Goal: Find specific page/section: Find specific page/section

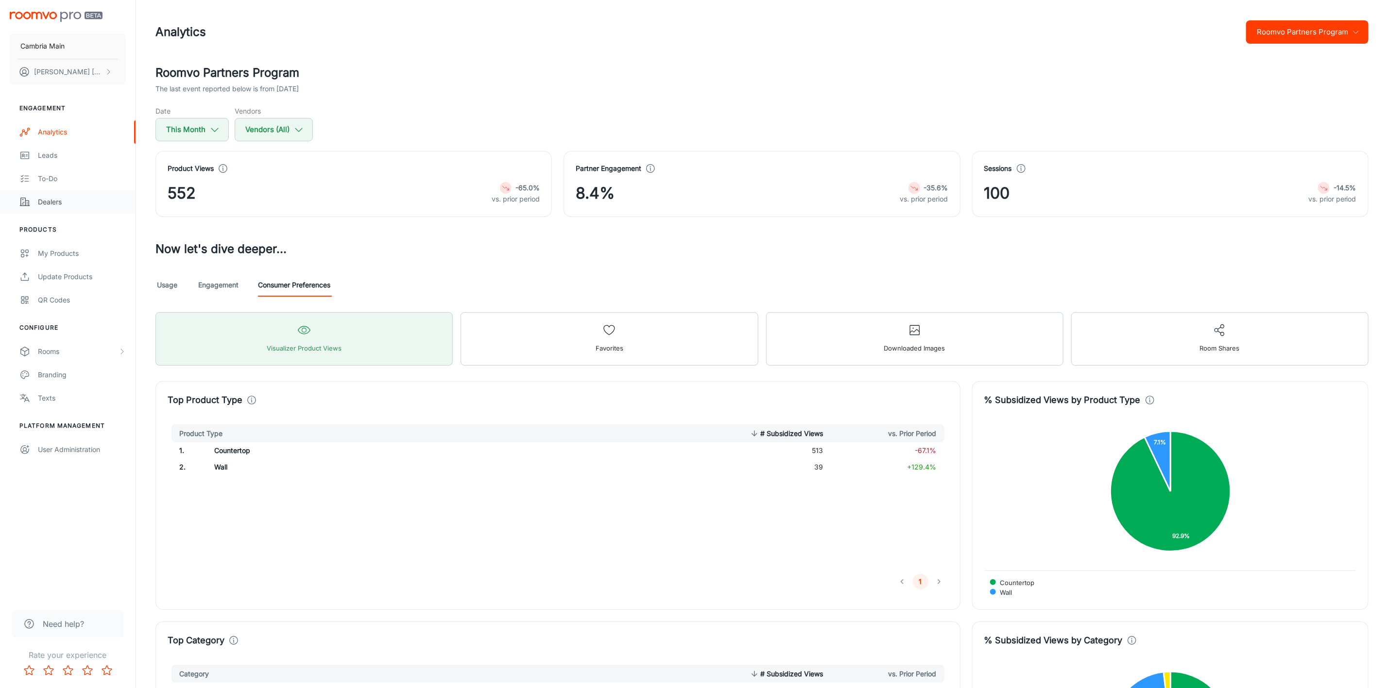
click at [54, 200] on div "Dealers" at bounding box center [82, 202] width 88 height 11
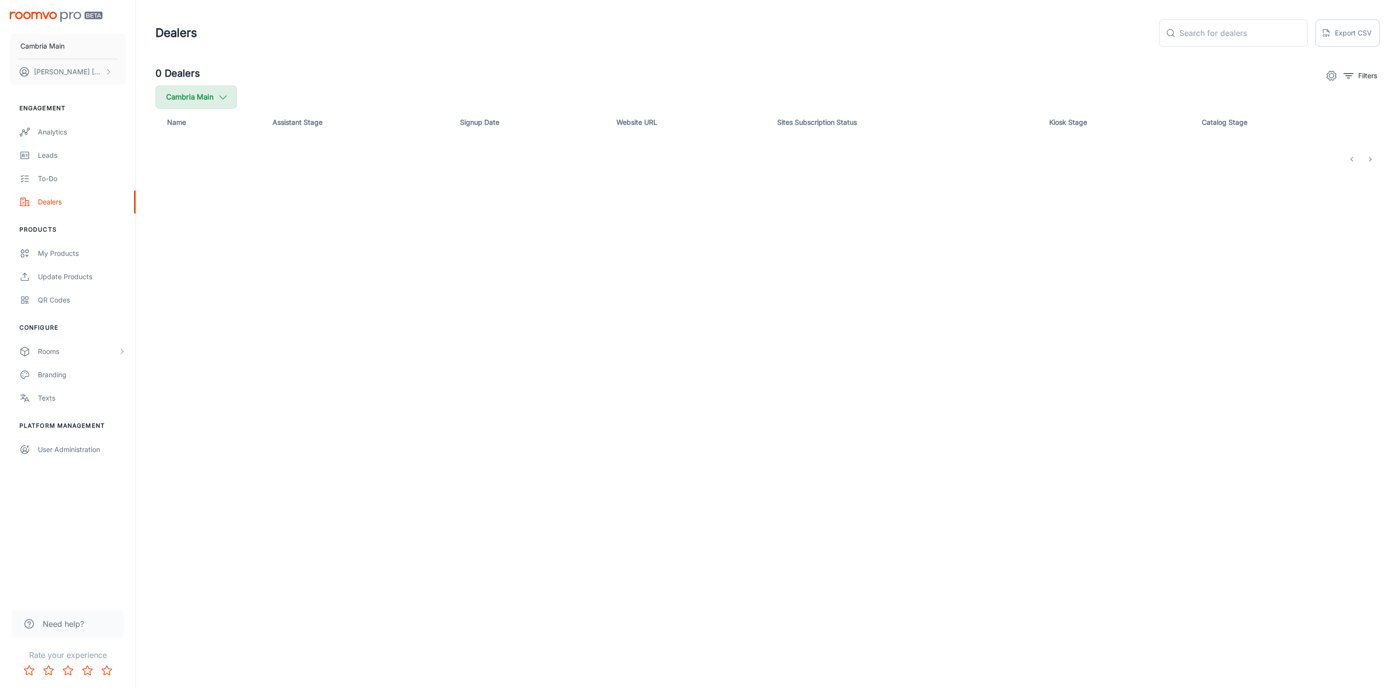
click at [221, 93] on icon "button" at bounding box center [223, 97] width 11 height 11
click at [192, 227] on span "Cambria" at bounding box center [246, 232] width 131 height 12
click at [177, 227] on input "Cambria" at bounding box center [166, 231] width 19 height 19
checkbox input "true"
click at [281, 277] on button "Apply" at bounding box center [298, 275] width 34 height 17
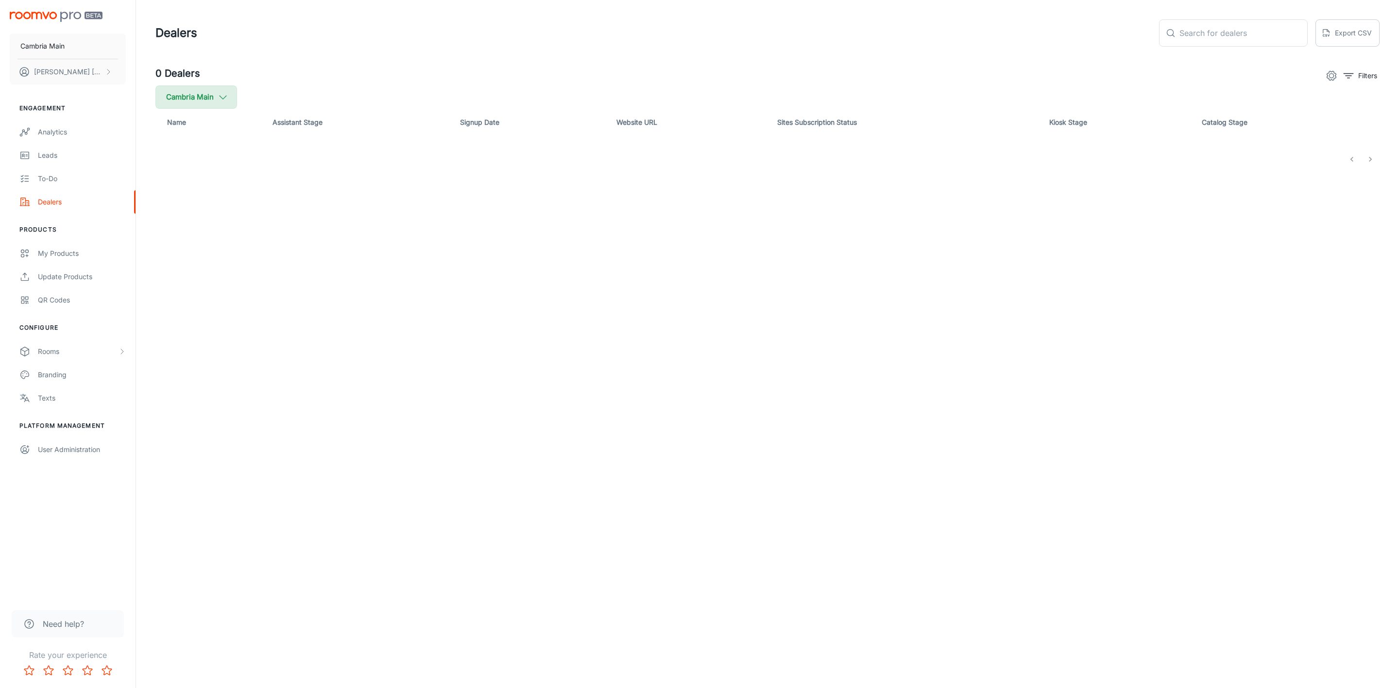
click at [226, 92] on icon "button" at bounding box center [223, 97] width 11 height 11
click at [198, 229] on span "Cambria" at bounding box center [246, 232] width 131 height 12
click at [177, 229] on input "Cambria" at bounding box center [166, 231] width 19 height 19
checkbox input "true"
click at [282, 271] on button "Apply" at bounding box center [298, 275] width 34 height 17
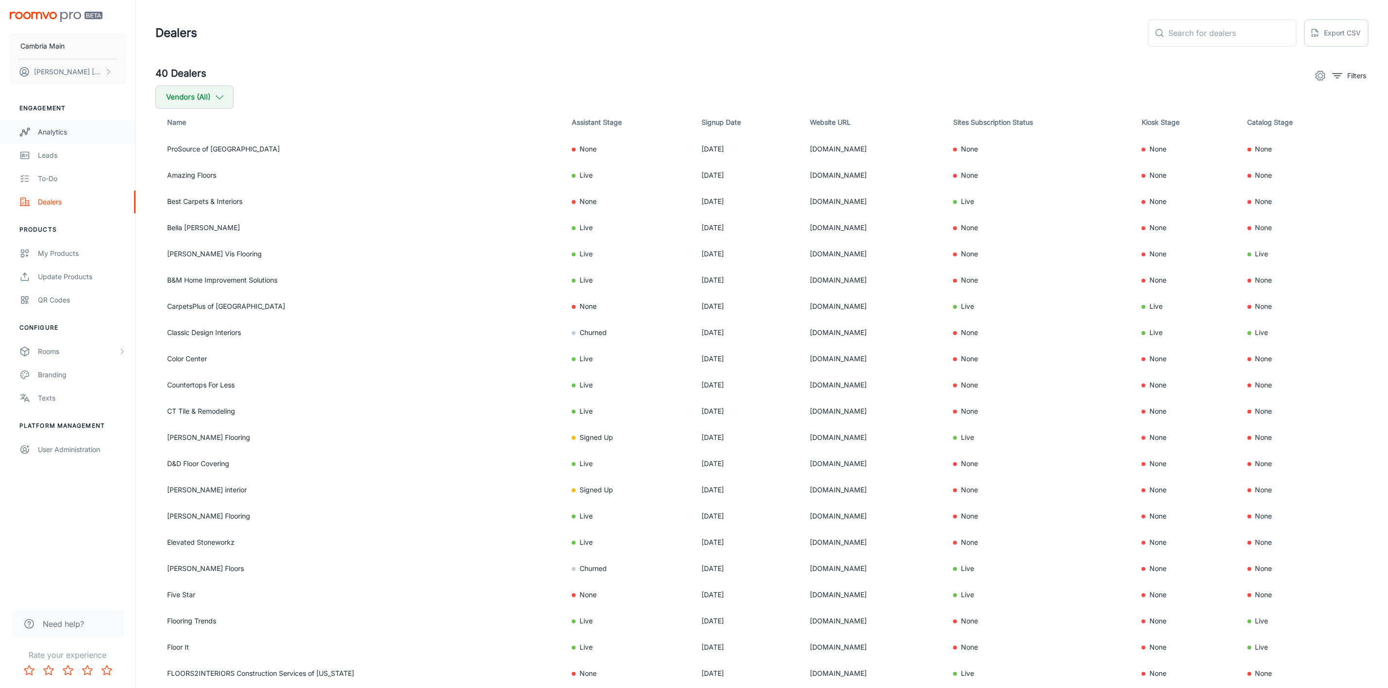
click at [46, 127] on div "Analytics" at bounding box center [82, 132] width 88 height 11
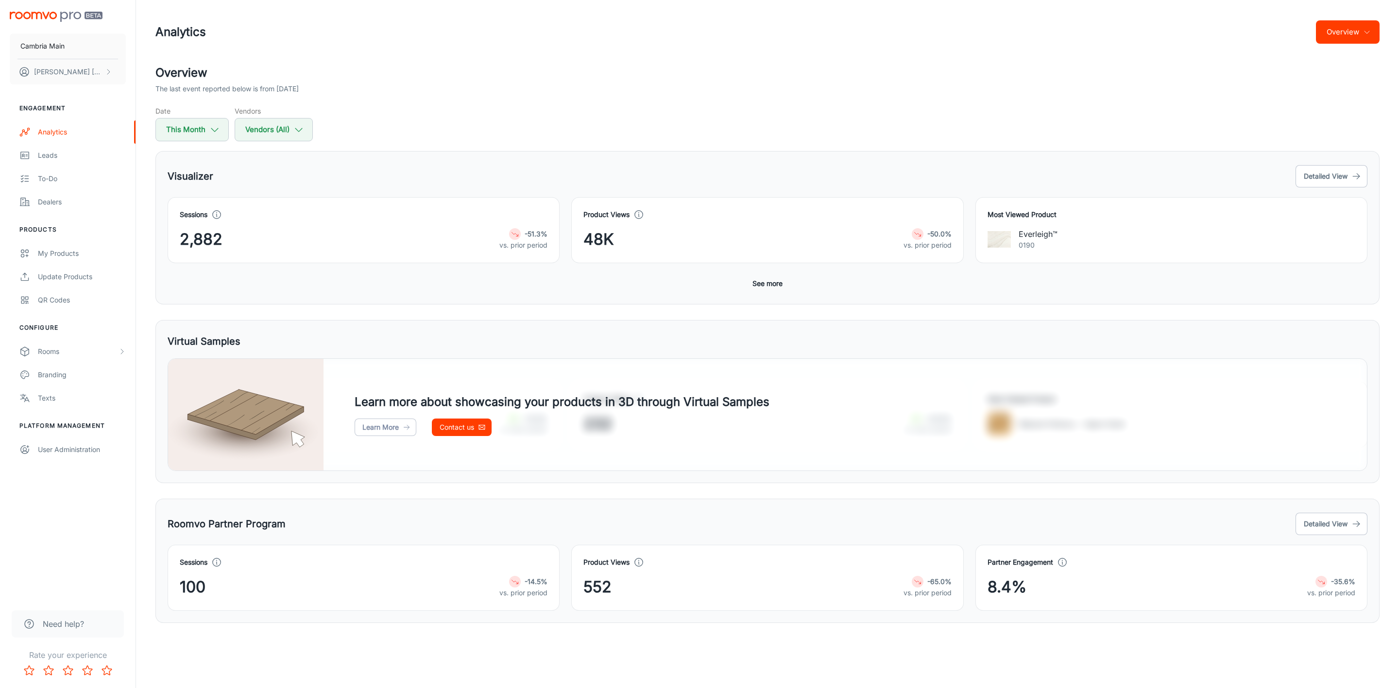
click at [774, 296] on div "Visualizer Detailed View Sessions 2,882 -51.3% vs. prior period Product Views 4…" at bounding box center [767, 227] width 1224 height 153
click at [773, 286] on button "See more" at bounding box center [768, 283] width 38 height 17
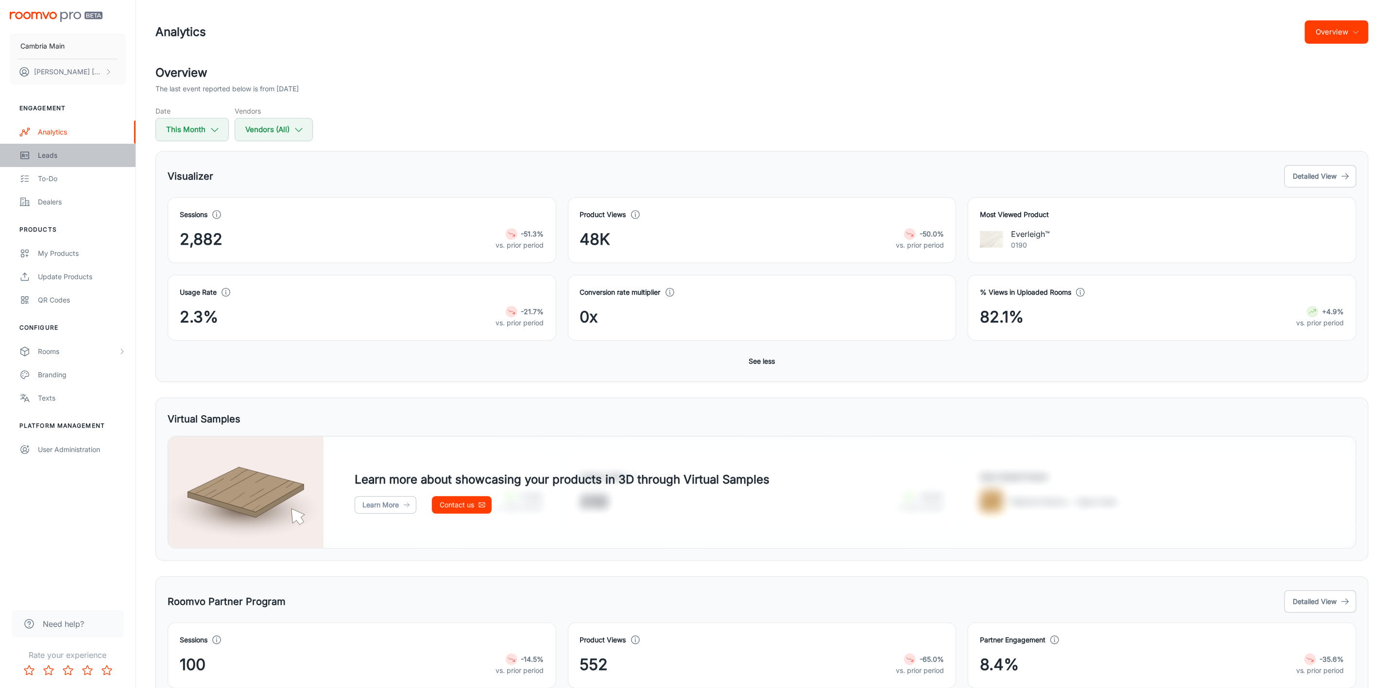
click at [29, 153] on icon "scrollable content" at bounding box center [24, 156] width 11 height 12
